Goal: Check status: Check status

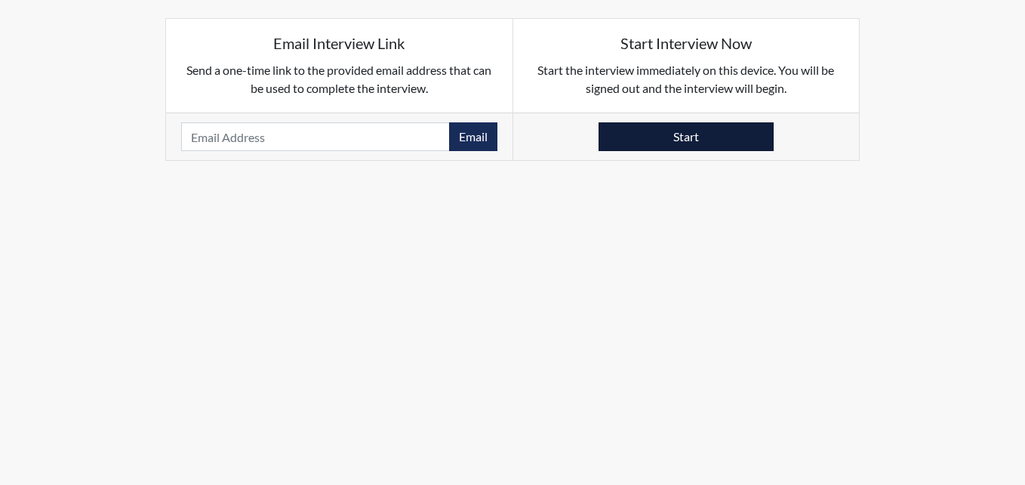
click at [733, 135] on button "Start" at bounding box center [686, 136] width 175 height 29
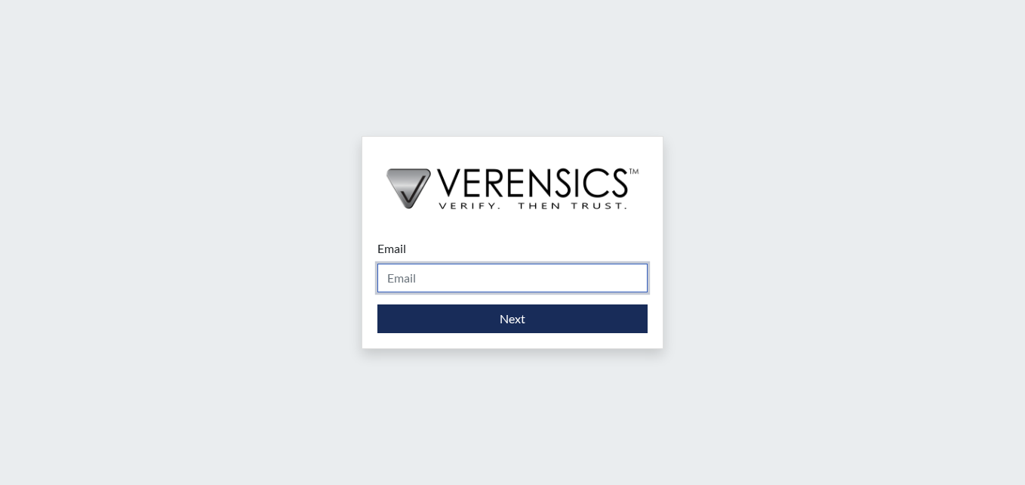
click at [389, 281] on input "Email" at bounding box center [512, 277] width 270 height 29
type input "brittany.salter@gdc.ga.gov"
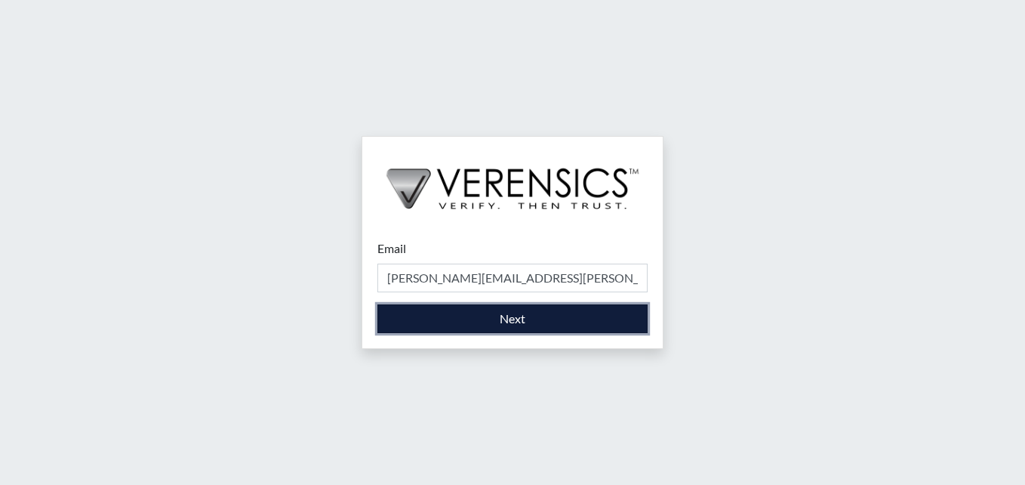
click at [448, 326] on button "Next" at bounding box center [512, 318] width 270 height 29
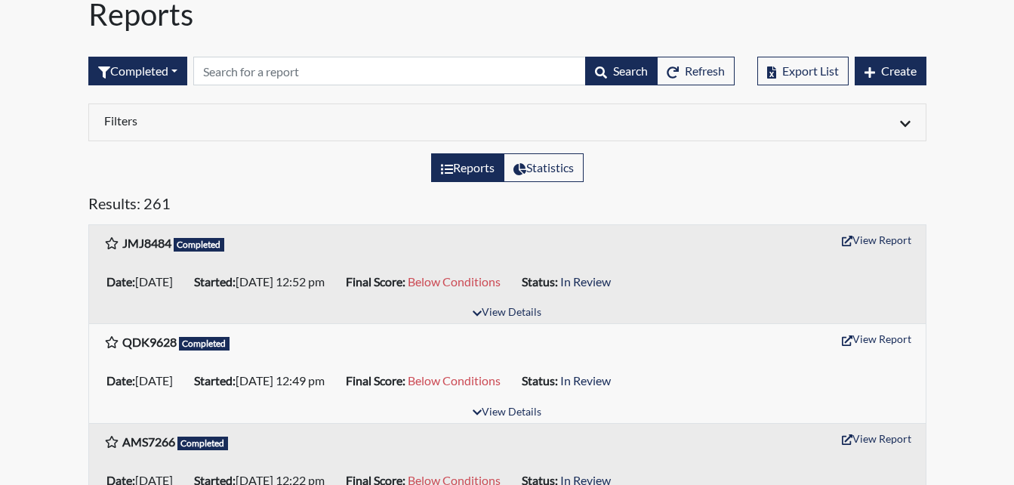
scroll to position [151, 0]
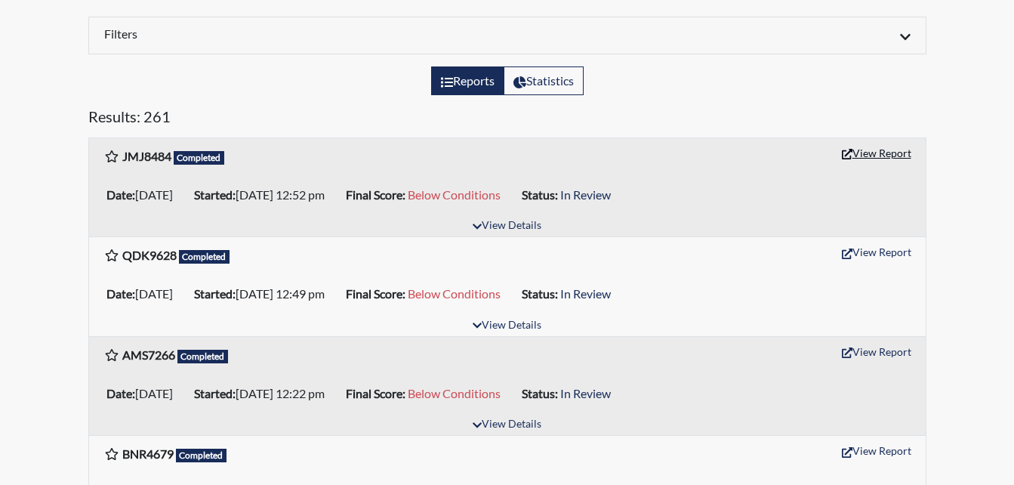
click at [866, 149] on button "View Report" at bounding box center [876, 152] width 83 height 23
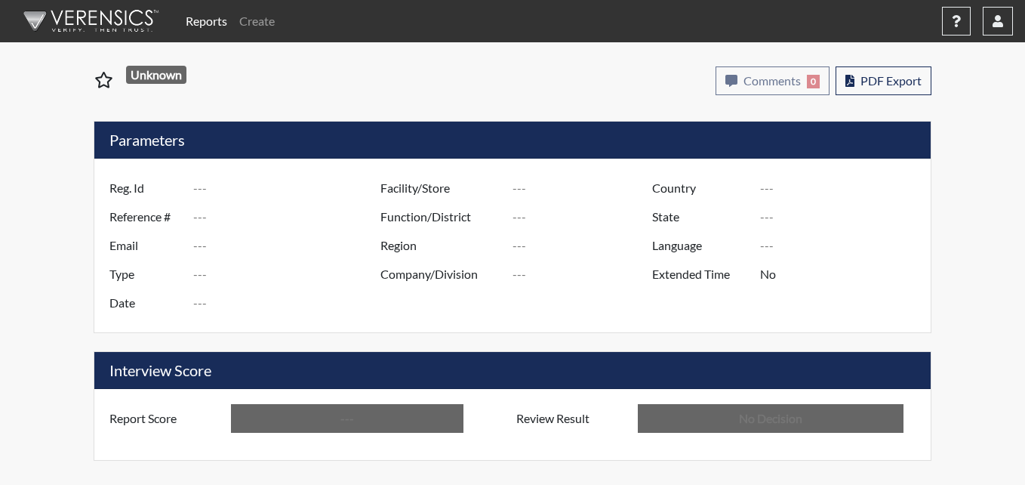
type input "JMJ8484"
type input "50973"
type input "---"
type input "Corrections Pre-Employment"
type input "[DATE]"
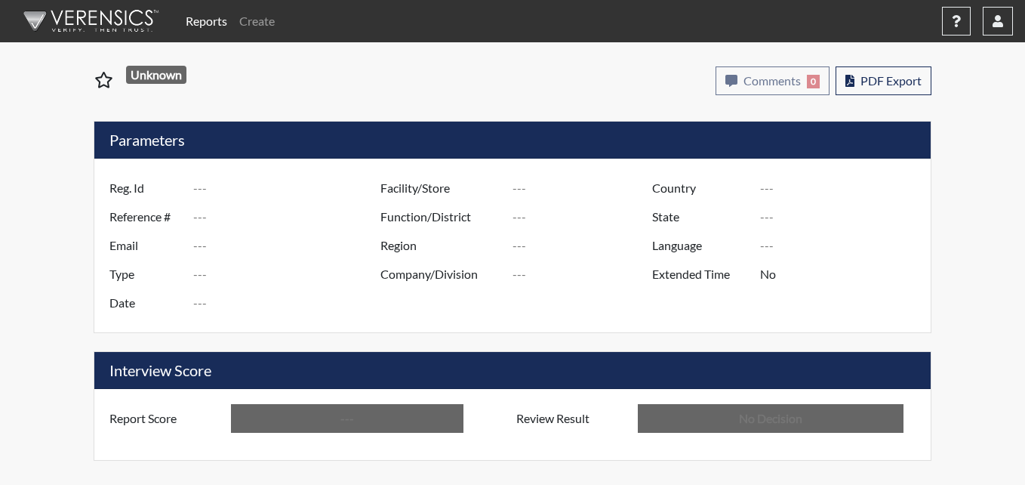
type input "[PERSON_NAME]"
type input "[GEOGRAPHIC_DATA]"
type input "[US_STATE]"
type input "English"
type input "Below Conditions"
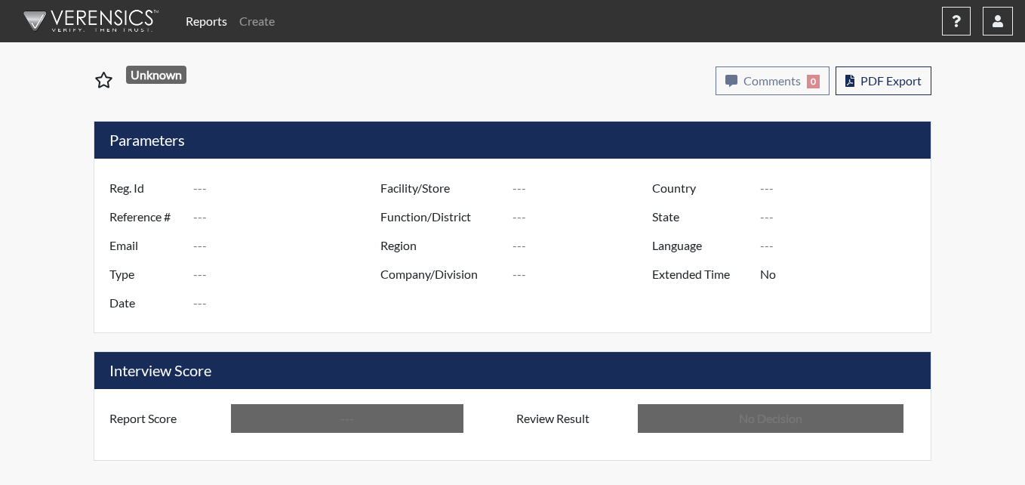
type input "In Review"
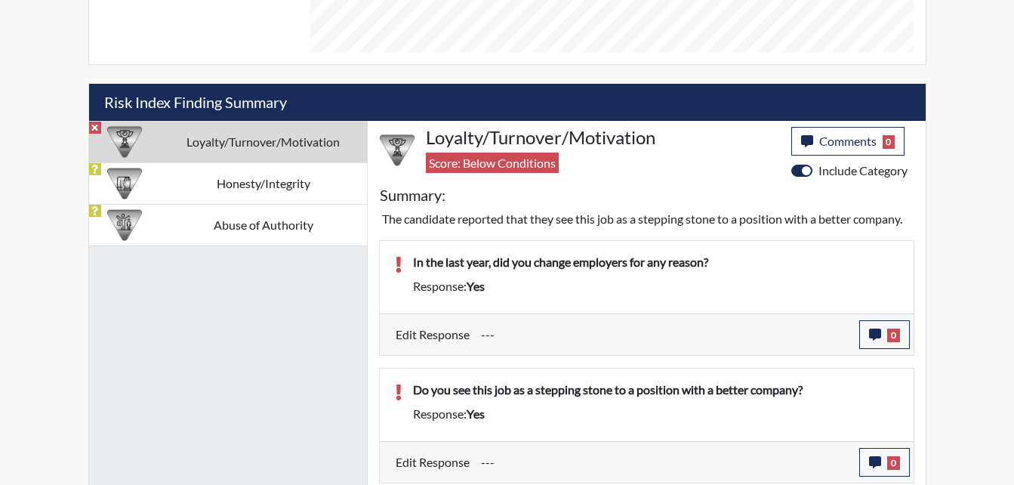
scroll to position [754494, 754118]
